Goal: Information Seeking & Learning: Learn about a topic

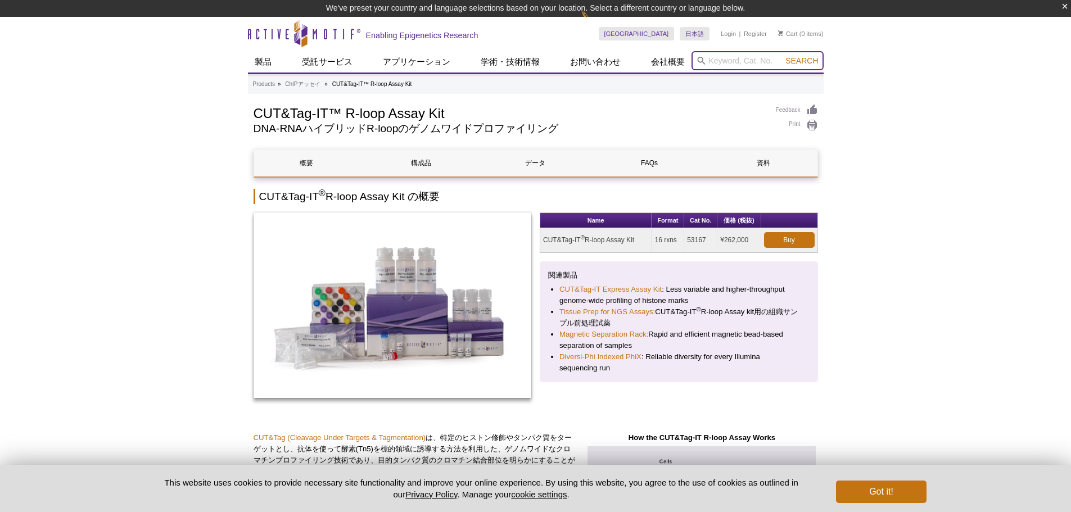
click at [725, 63] on input "search" at bounding box center [758, 60] width 132 height 19
type input "[MEDICAL_DATA]"
click at [782, 56] on button "Search" at bounding box center [801, 61] width 39 height 10
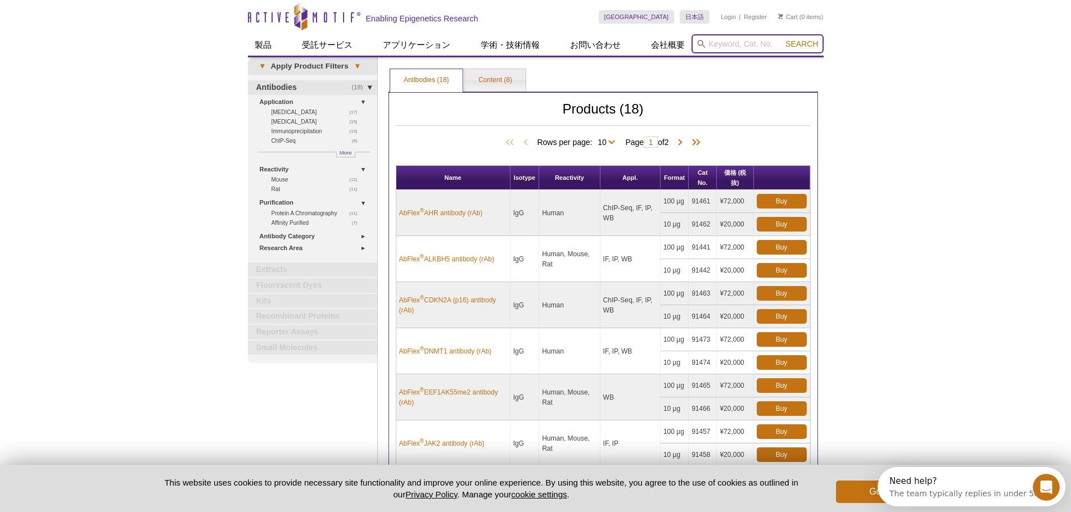
click at [751, 49] on input "search" at bounding box center [758, 43] width 132 height 19
type input "CELL"
click at [782, 39] on button "Search" at bounding box center [801, 44] width 39 height 10
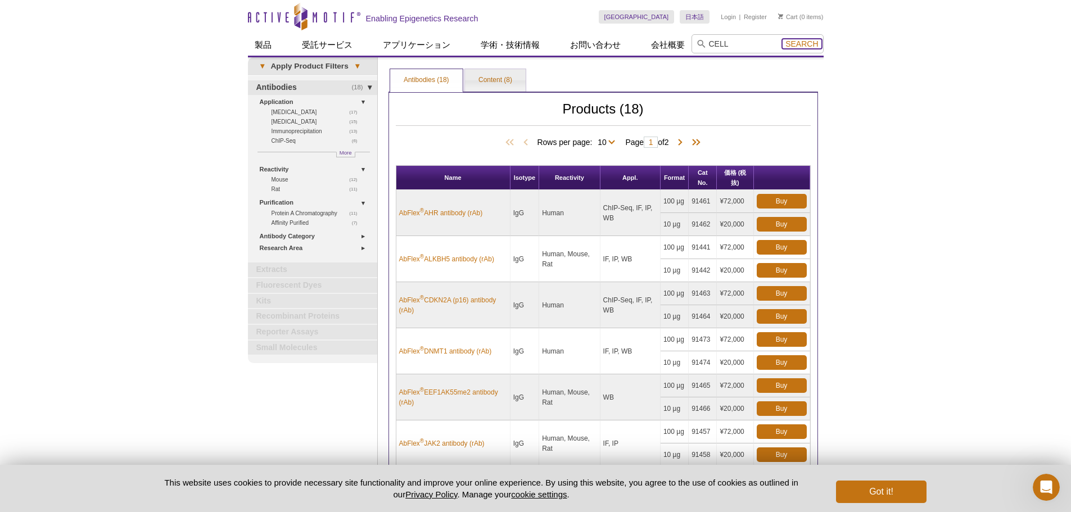
click at [809, 47] on span "Search" at bounding box center [802, 43] width 33 height 9
